Goal: Task Accomplishment & Management: Manage account settings

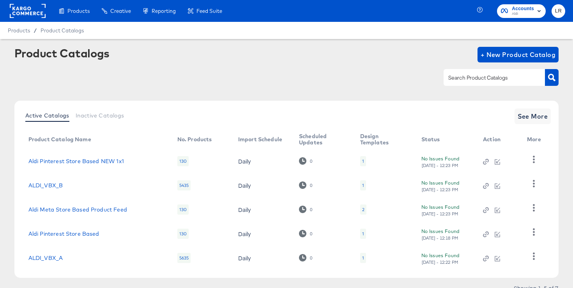
click at [17, 13] on rect at bounding box center [28, 11] width 36 height 14
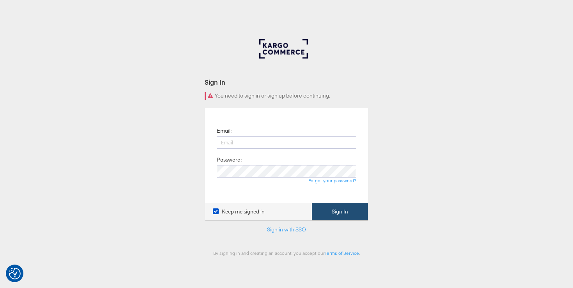
type input "[EMAIL_ADDRESS][PERSON_NAME][DOMAIN_NAME]"
click at [347, 210] on button "Sign In" at bounding box center [340, 212] width 56 height 18
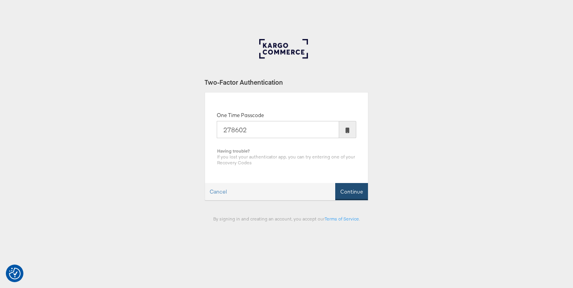
type input "278602"
click at [363, 194] on button "Continue" at bounding box center [351, 192] width 33 height 18
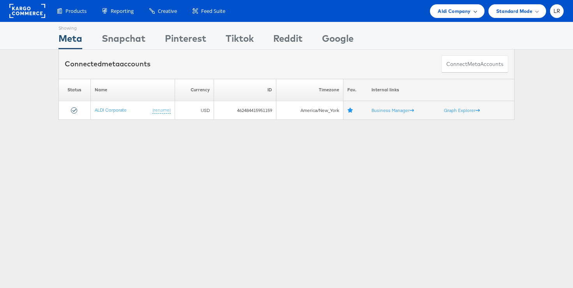
click at [459, 16] on div "Aldi Company" at bounding box center [457, 11] width 54 height 14
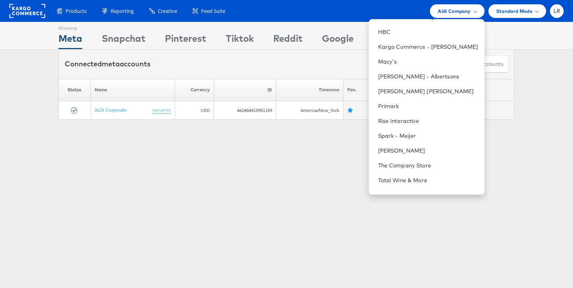
scroll to position [232, 0]
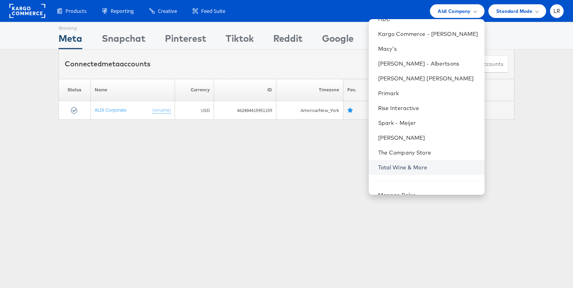
click at [403, 165] on link "Total Wine & More" at bounding box center [428, 167] width 100 height 8
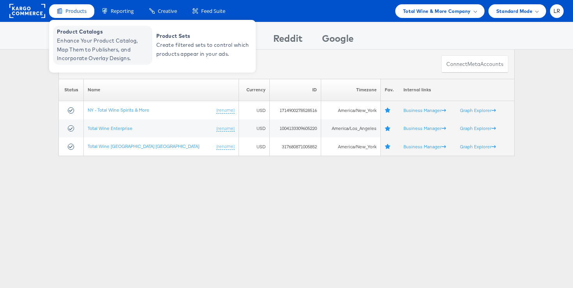
click at [77, 46] on span "Enhance Your Product Catalog, Map Them to Publishers, and Incorporate Overlay D…" at bounding box center [103, 49] width 93 height 26
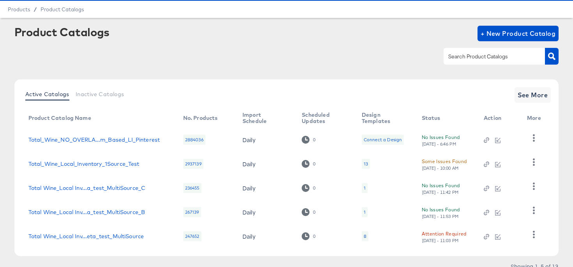
scroll to position [54, 0]
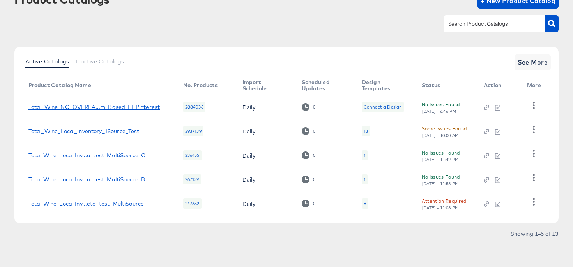
click at [138, 104] on div "Total_Wine_NO_OVERLA...m_Based_LI_Pinterest" at bounding box center [93, 107] width 131 height 6
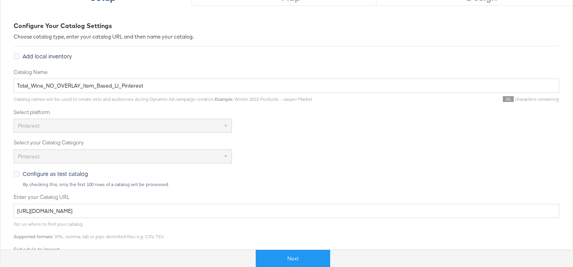
scroll to position [72, 0]
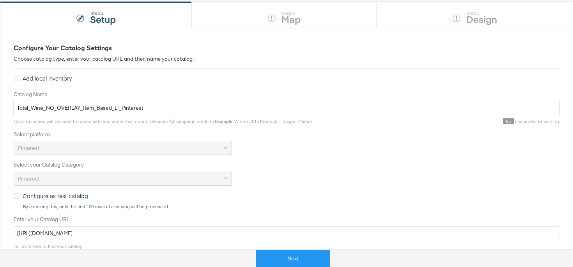
click at [157, 108] on input "Total_Wine_NO_OVERLAY_Item_Based_LI_Pinterest" at bounding box center [286, 108] width 545 height 14
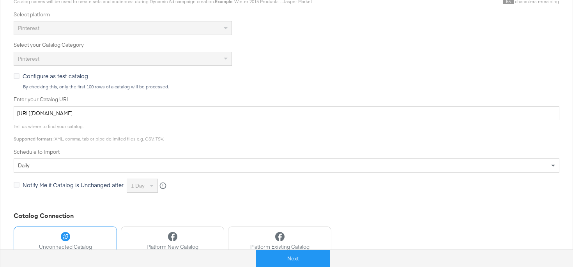
scroll to position [203, 0]
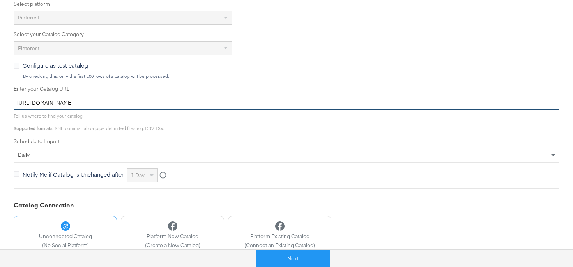
click at [127, 101] on input "https://ace.stitcherads.com/exports/1100/universal/none/universal/export.tsv" at bounding box center [286, 103] width 545 height 14
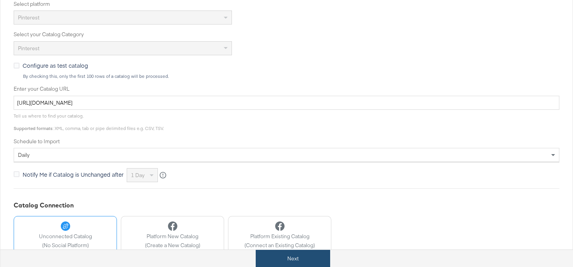
click at [304, 262] on button "Next" at bounding box center [293, 259] width 74 height 18
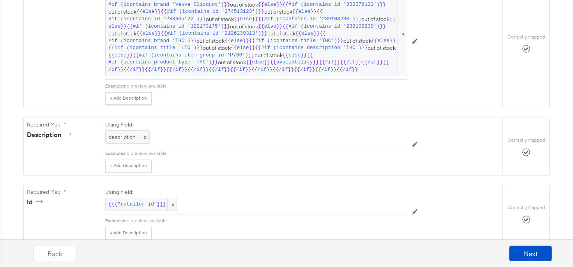
scroll to position [0, 0]
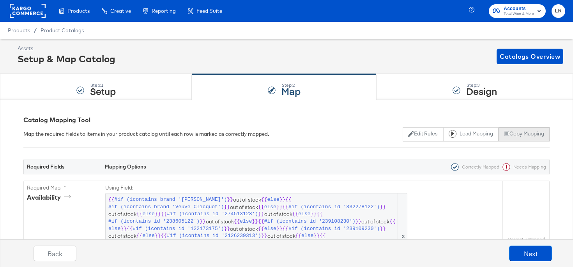
click at [515, 137] on button "Copy Mapping" at bounding box center [523, 134] width 51 height 14
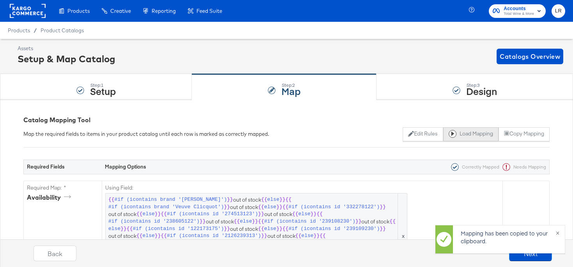
click at [466, 137] on button "Load Mapping" at bounding box center [470, 134] width 55 height 14
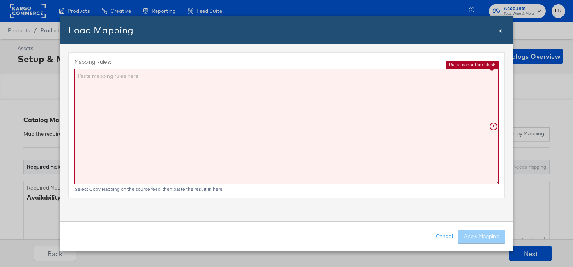
click at [334, 74] on textarea "Mapping Rules:" at bounding box center [286, 126] width 424 height 115
paste textarea "{"id":"{{{\"retailer_id\"}}}","title":"{{{unescapeHTML (truncate title limit=11…"
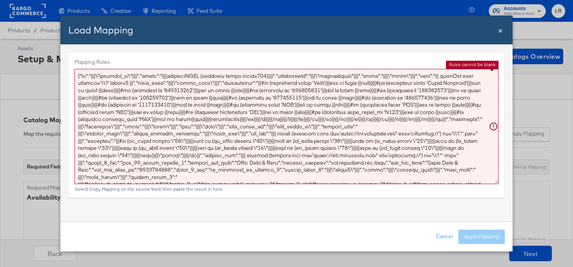
scroll to position [40, 0]
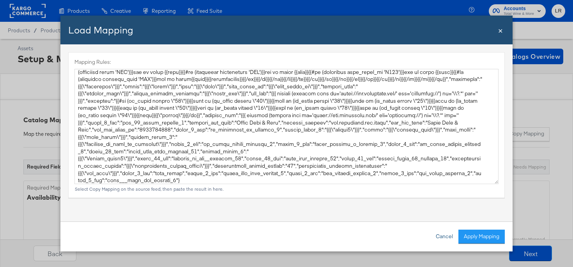
type textarea "{ "id": "{{{\"retailer_id\"}}}", "title": "{{{unescapeHTML (truncate title limi…"
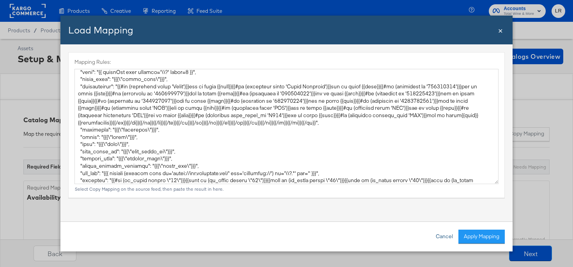
click at [438, 235] on button "Cancel" at bounding box center [444, 237] width 28 height 14
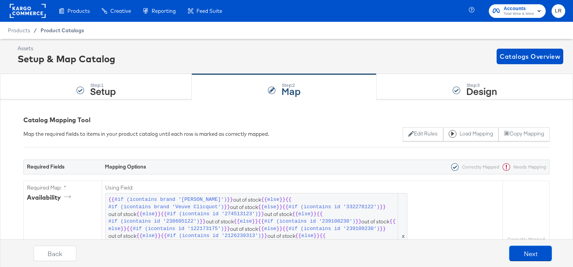
click at [61, 30] on span "Product Catalogs" at bounding box center [63, 30] width 44 height 6
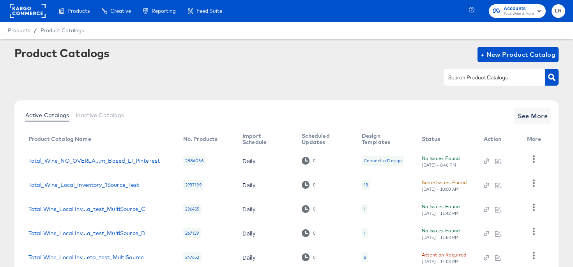
scroll to position [54, 0]
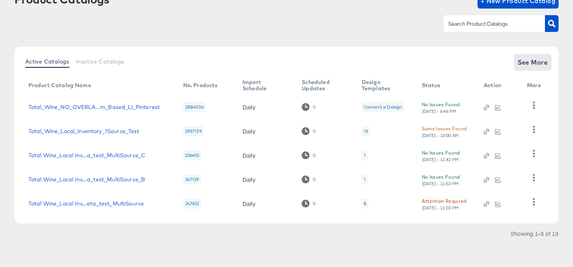
click at [531, 62] on span "See More" at bounding box center [532, 62] width 30 height 11
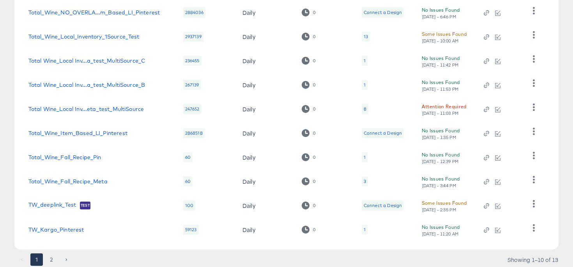
scroll to position [175, 0]
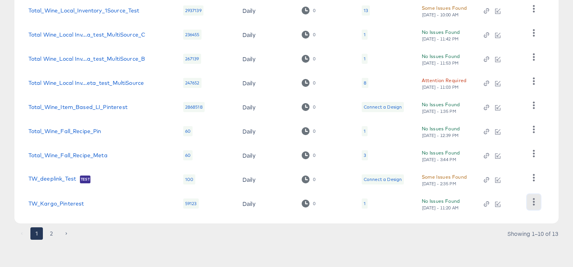
click at [533, 205] on icon "button" at bounding box center [534, 201] width 2 height 7
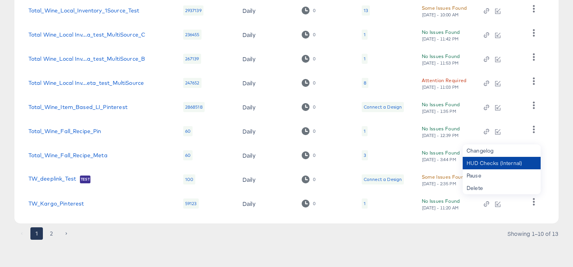
click at [503, 167] on div "HUD Checks (Internal)" at bounding box center [501, 163] width 78 height 12
